Goal: Information Seeking & Learning: Find specific fact

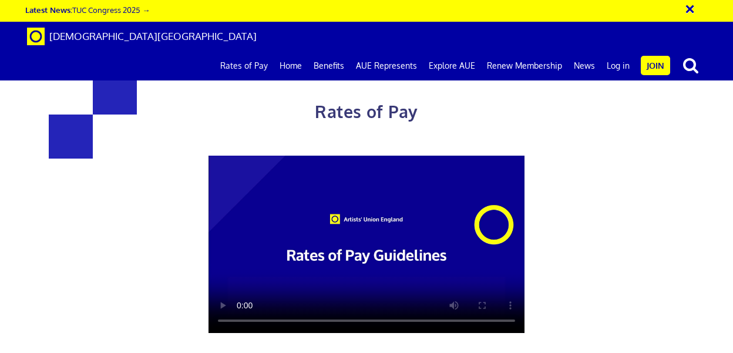
scroll to position [585, 0]
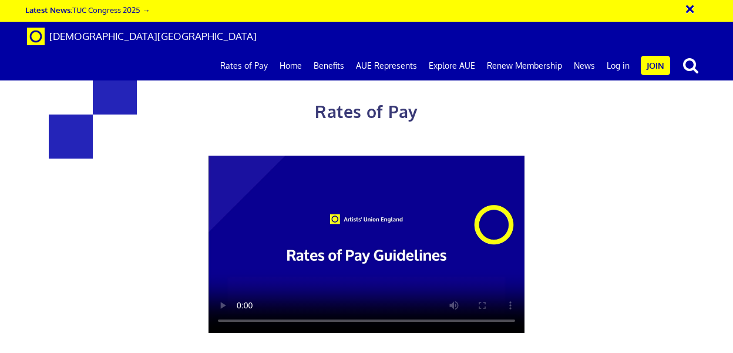
drag, startPoint x: 534, startPoint y: 114, endPoint x: 399, endPoint y: 114, distance: 135.6
copy h3 "£387.21 a day"
